Goal: Task Accomplishment & Management: Manage account settings

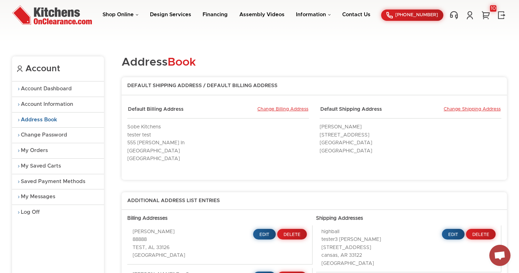
scroll to position [35, 0]
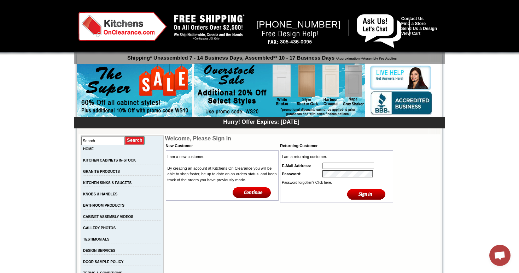
type input "info@sobekitchens.com"
drag, startPoint x: 371, startPoint y: 166, endPoint x: 310, endPoint y: 166, distance: 60.4
click at [310, 166] on tr "E-Mail Address: info@sobekitchens.com" at bounding box center [336, 166] width 111 height 8
click at [290, 172] on tr "Password:" at bounding box center [336, 174] width 111 height 8
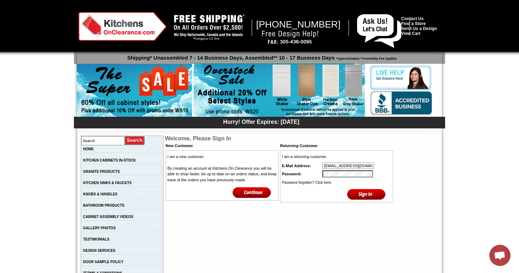
click at [373, 195] on input "image" at bounding box center [366, 195] width 39 height 12
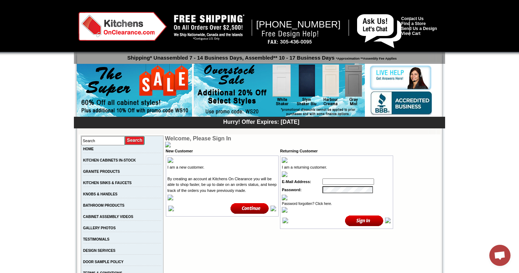
type input "tpopack@gmail.com"
click at [365, 224] on input "image" at bounding box center [364, 221] width 39 height 12
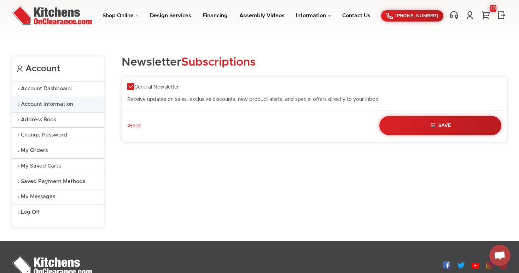
click at [64, 101] on link "Account Information" at bounding box center [58, 104] width 92 height 15
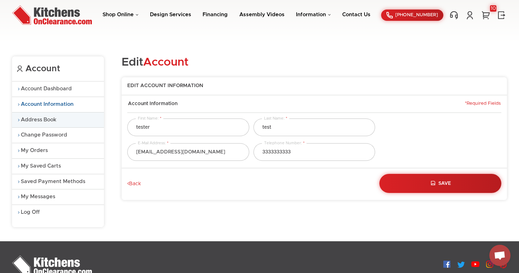
click at [57, 120] on link "Address Book" at bounding box center [58, 120] width 92 height 15
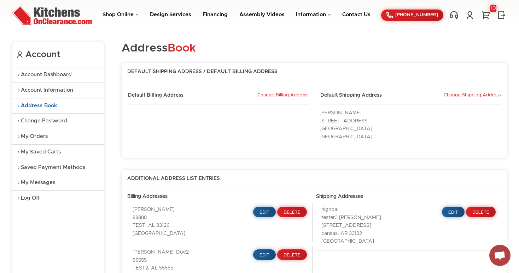
scroll to position [16, 0]
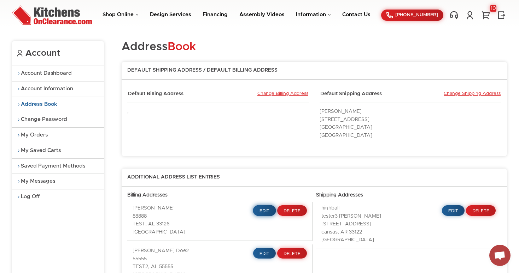
click at [258, 207] on link "Edit" at bounding box center [264, 211] width 23 height 11
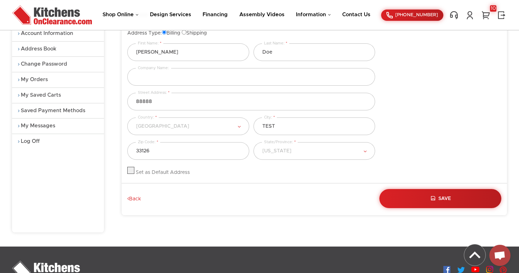
scroll to position [75, 0]
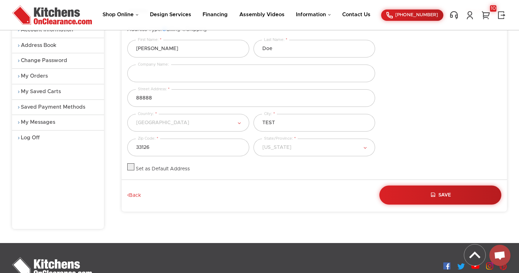
click at [133, 167] on label at bounding box center [130, 169] width 7 height 5
checkbox input "true"
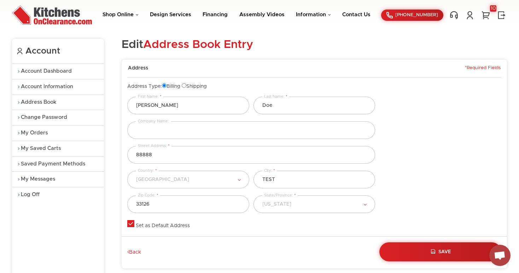
scroll to position [17, 0]
click at [437, 249] on button "Save" at bounding box center [440, 252] width 124 height 19
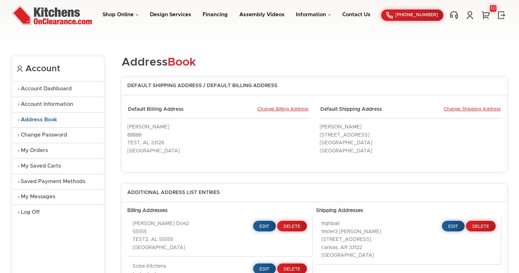
scroll to position [14, 0]
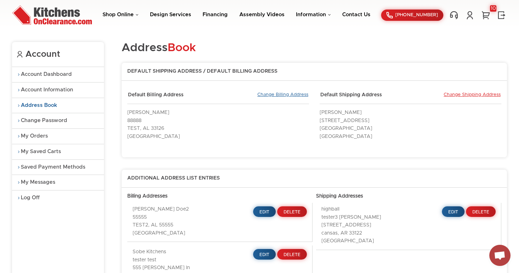
click at [279, 97] on link "Change Billing Address" at bounding box center [282, 95] width 51 height 6
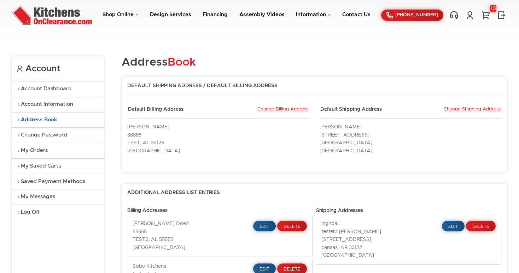
scroll to position [14, 0]
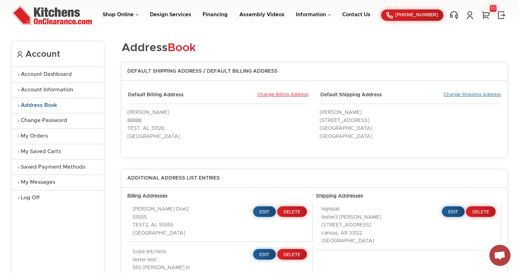
click at [460, 96] on link "Change Shipping Address" at bounding box center [471, 95] width 57 height 6
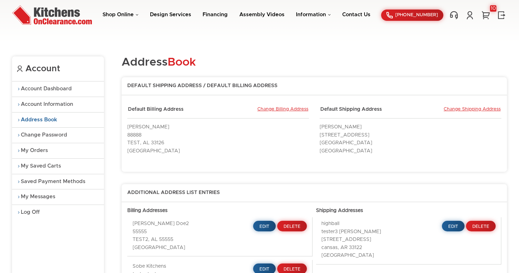
scroll to position [14, 0]
click at [275, 109] on link "Change Billing Address" at bounding box center [282, 110] width 51 height 6
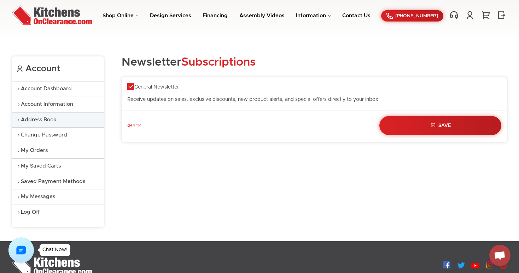
click at [46, 121] on link "Address Book" at bounding box center [58, 120] width 92 height 15
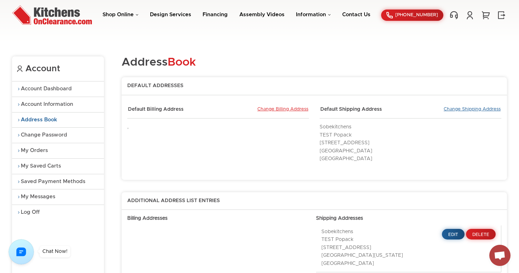
click at [450, 108] on link "Change Shipping Address" at bounding box center [471, 110] width 57 height 6
click at [272, 109] on link "Change Billing Address" at bounding box center [282, 110] width 51 height 6
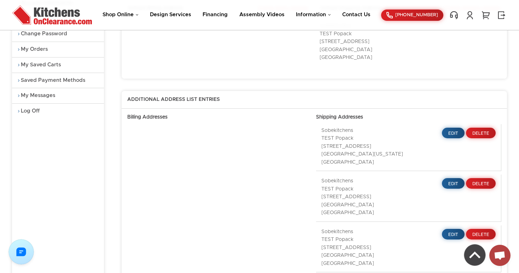
scroll to position [102, 0]
click at [453, 129] on link "Edit" at bounding box center [452, 132] width 23 height 11
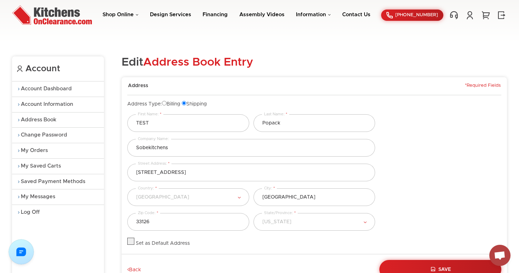
click at [166, 105] on input "Billing" at bounding box center [164, 103] width 5 height 5
radio input "true"
click at [446, 264] on button "Save" at bounding box center [440, 269] width 124 height 19
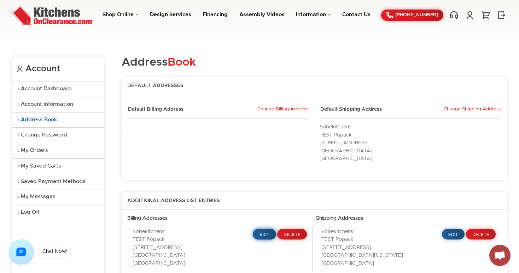
click at [263, 233] on span "Edit" at bounding box center [264, 235] width 10 height 4
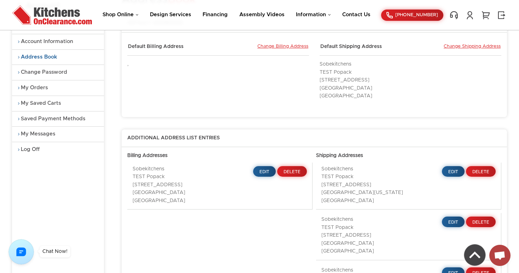
scroll to position [65, 0]
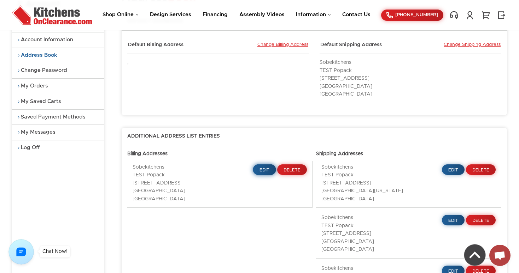
click at [269, 168] on span "Edit" at bounding box center [264, 170] width 10 height 4
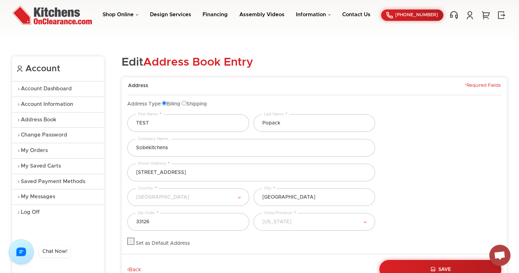
click at [132, 243] on label at bounding box center [130, 243] width 7 height 5
checkbox input "true"
click at [441, 265] on button "Save" at bounding box center [440, 269] width 124 height 19
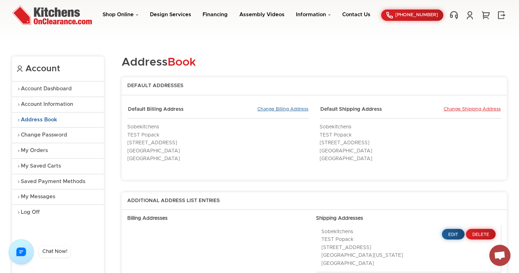
click at [290, 109] on link "Change Billing Address" at bounding box center [282, 110] width 51 height 6
click at [452, 107] on link "Change Shipping Address" at bounding box center [471, 110] width 57 height 6
click at [274, 107] on link "Change Billing Address" at bounding box center [282, 110] width 51 height 6
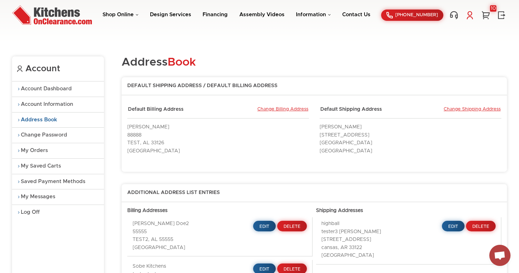
click at [469, 16] on link at bounding box center [469, 15] width 11 height 9
click at [412, 46] on link "Log Off" at bounding box center [406, 47] width 18 height 5
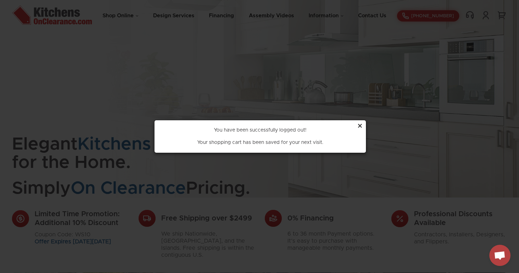
click at [360, 125] on div "×" at bounding box center [360, 126] width 6 height 13
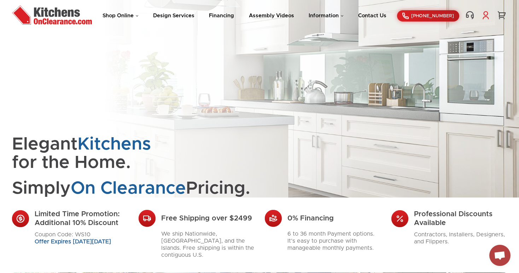
click at [484, 17] on link at bounding box center [485, 15] width 11 height 9
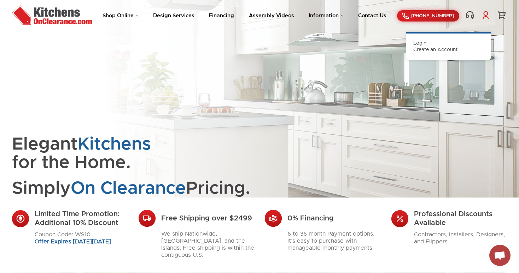
click at [422, 44] on link "Login" at bounding box center [419, 43] width 13 height 5
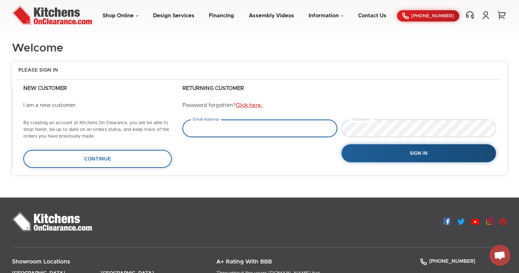
type input "info@sobekitchens.com"
click at [260, 128] on input "info@sobekitchens.com" at bounding box center [259, 129] width 155 height 18
drag, startPoint x: 260, startPoint y: 128, endPoint x: 159, endPoint y: 126, distance: 101.4
click at [159, 126] on div "Returning Customer Password forgotten? Click here. info@sobekitchens.com Email …" at bounding box center [259, 126] width 494 height 83
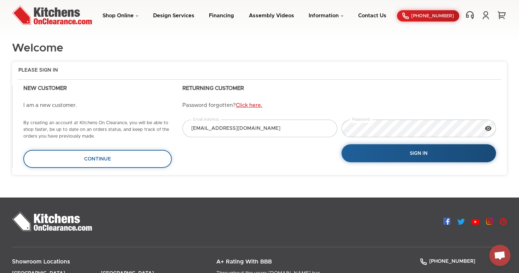
click at [403, 173] on form "Please Sign In Returning Customer Password forgotten? Click here. info@sobekitc…" at bounding box center [259, 118] width 495 height 113
click at [408, 150] on button "Sign In" at bounding box center [418, 153] width 158 height 18
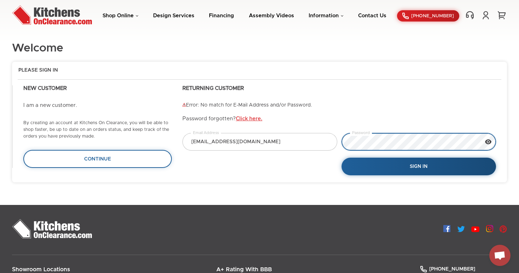
click at [335, 141] on div "[EMAIL_ADDRESS][DOMAIN_NAME] Email Address Password Sign In" at bounding box center [339, 154] width 318 height 43
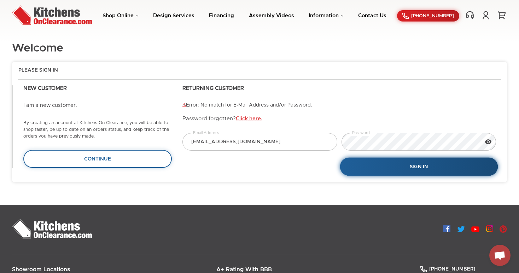
click at [415, 168] on span "Sign In" at bounding box center [418, 166] width 18 height 5
